Goal: Information Seeking & Learning: Learn about a topic

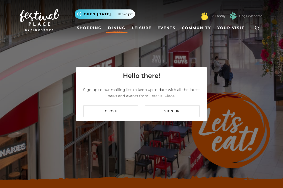
click at [120, 121] on div "Close Sign up" at bounding box center [141, 111] width 130 height 20
click at [122, 117] on link "Close" at bounding box center [111, 111] width 55 height 12
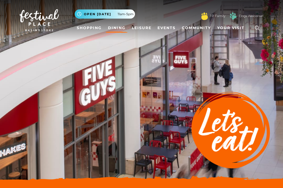
click at [124, 29] on link "Dining" at bounding box center [117, 28] width 22 height 10
click at [118, 28] on link "Dining" at bounding box center [117, 28] width 22 height 10
click at [116, 28] on link "Dining" at bounding box center [117, 28] width 22 height 10
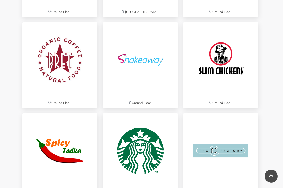
scroll to position [1324, 0]
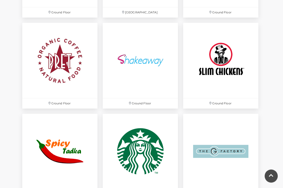
click at [233, 63] on img at bounding box center [220, 60] width 75 height 75
click at [233, 61] on img at bounding box center [220, 60] width 75 height 75
click at [229, 98] on p "Ground Floor" at bounding box center [220, 103] width 75 height 10
